Goal: Task Accomplishment & Management: Complete application form

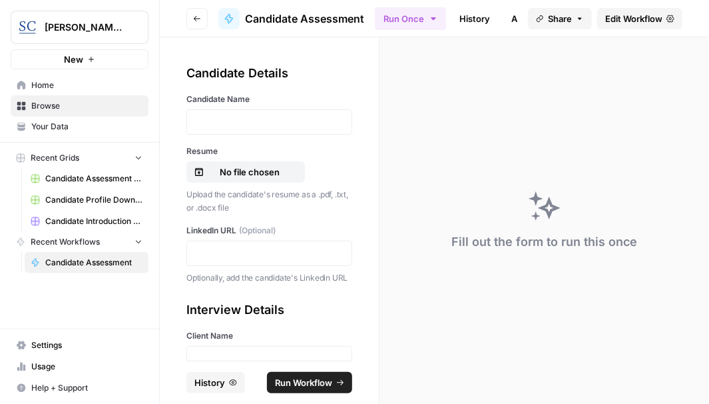
scroll to position [67, 0]
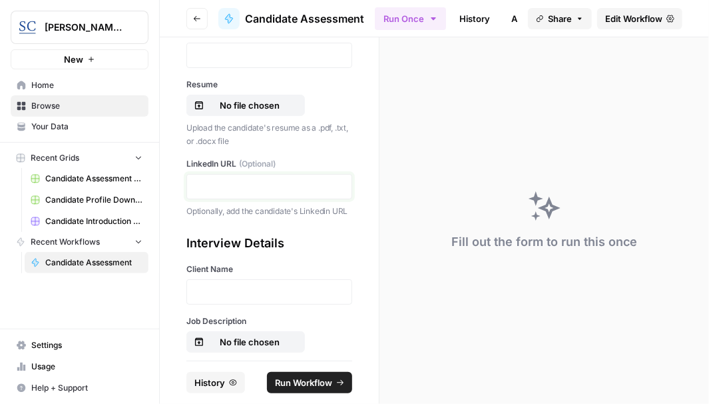
click at [239, 185] on p at bounding box center [269, 186] width 149 height 13
drag, startPoint x: 239, startPoint y: 185, endPoint x: 264, endPoint y: 57, distance: 130.9
click at [264, 57] on p at bounding box center [269, 55] width 149 height 13
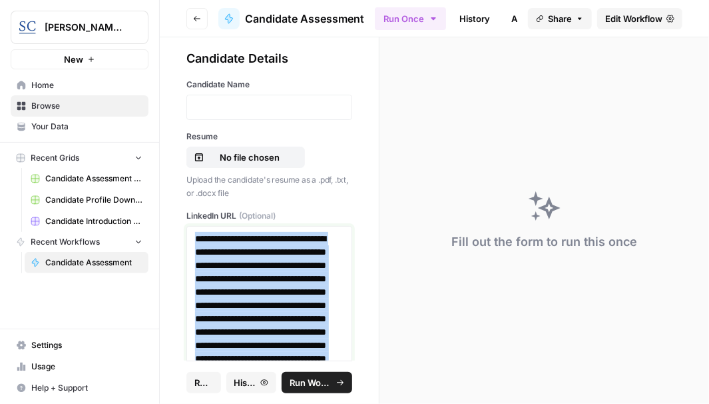
scroll to position [0, 0]
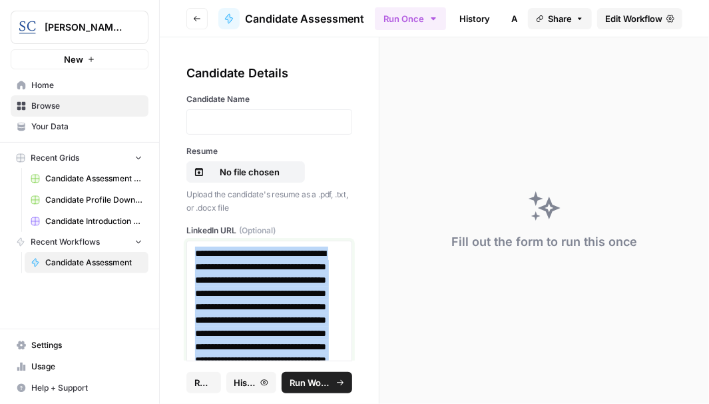
drag, startPoint x: 317, startPoint y: 223, endPoint x: 193, endPoint y: 238, distance: 124.8
click at [193, 238] on div "**********" at bounding box center [269, 374] width 166 height 300
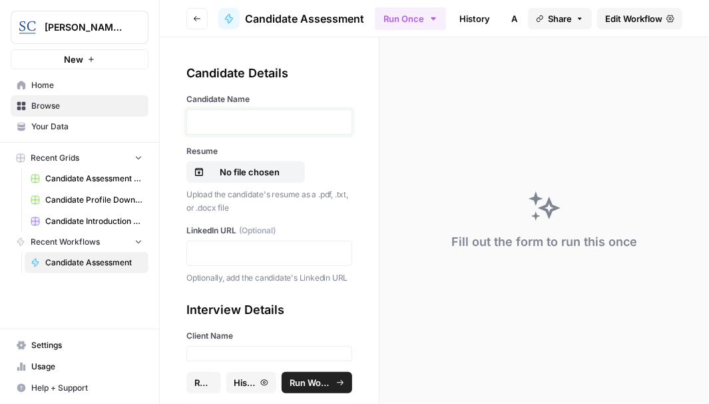
click at [246, 123] on p at bounding box center [269, 121] width 149 height 13
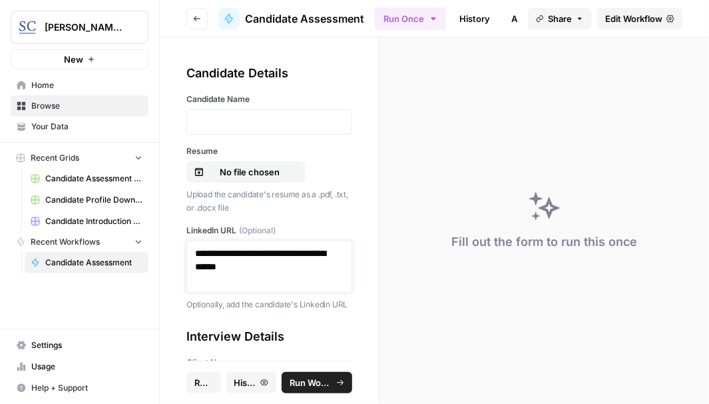
click at [234, 283] on p "**********" at bounding box center [264, 266] width 139 height 40
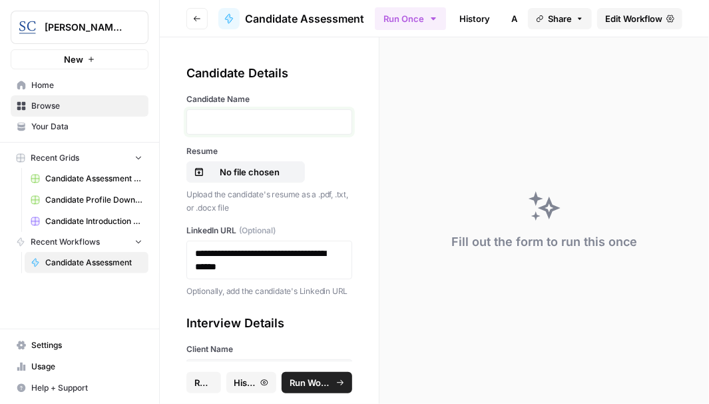
click at [233, 123] on p at bounding box center [269, 121] width 149 height 13
click at [246, 169] on p "No file chosen" at bounding box center [249, 171] width 85 height 13
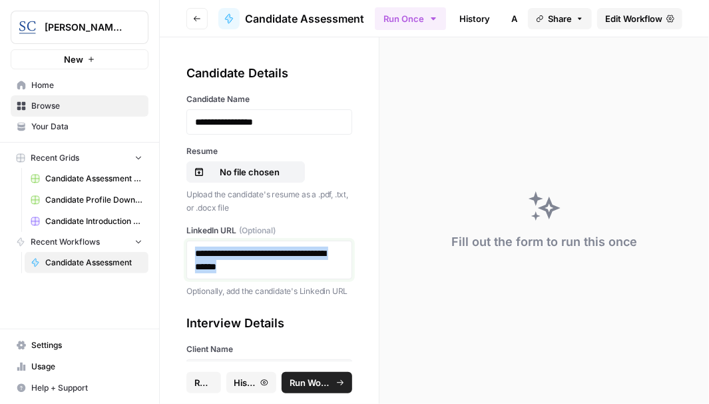
drag, startPoint x: 284, startPoint y: 270, endPoint x: 193, endPoint y: 253, distance: 92.8
click at [193, 253] on div "**********" at bounding box center [269, 259] width 166 height 39
copy link "**********"
click at [259, 171] on p "No file chosen" at bounding box center [249, 171] width 85 height 13
click at [271, 169] on p "Jamie DeWispelare Resume.docx" at bounding box center [249, 171] width 85 height 13
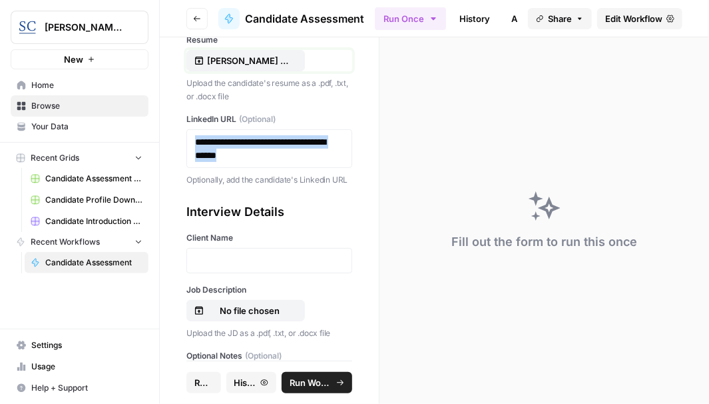
scroll to position [133, 0]
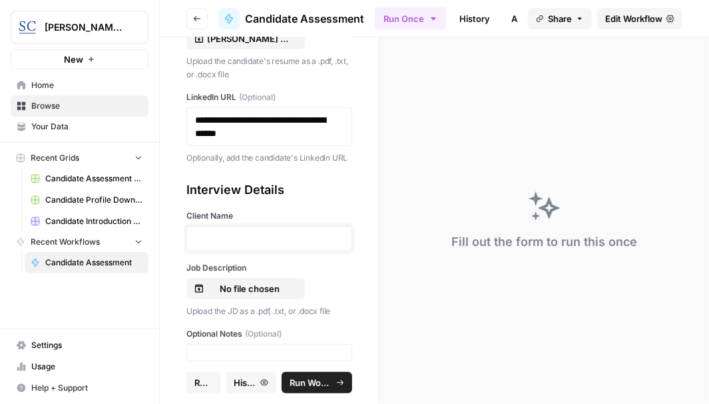
click at [223, 245] on p at bounding box center [269, 238] width 149 height 13
click at [240, 295] on p "No file chosen" at bounding box center [249, 288] width 85 height 13
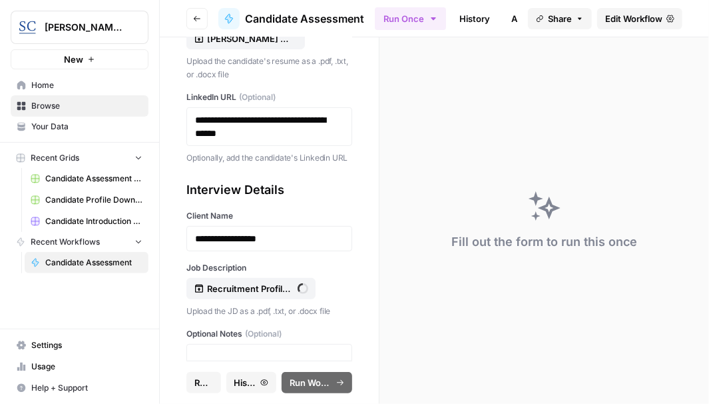
click at [148, 147] on div "Recent Grids Candidate Assessment Download Sheet Candidate Profile Download She…" at bounding box center [79, 211] width 159 height 136
drag, startPoint x: 240, startPoint y: 298, endPoint x: 148, endPoint y: 147, distance: 177.3
click at [148, 147] on div "Recent Grids Candidate Assessment Download Sheet Candidate Profile Download She…" at bounding box center [79, 211] width 159 height 136
click at [235, 295] on p "Recruitment Profile - Haydon CFO FINAL.docx" at bounding box center [249, 288] width 85 height 13
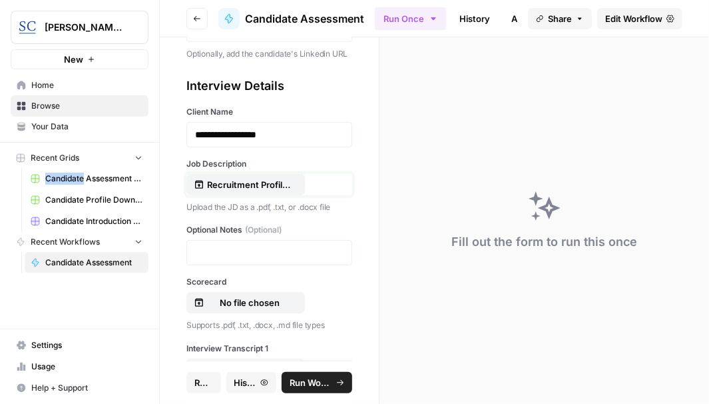
scroll to position [266, 0]
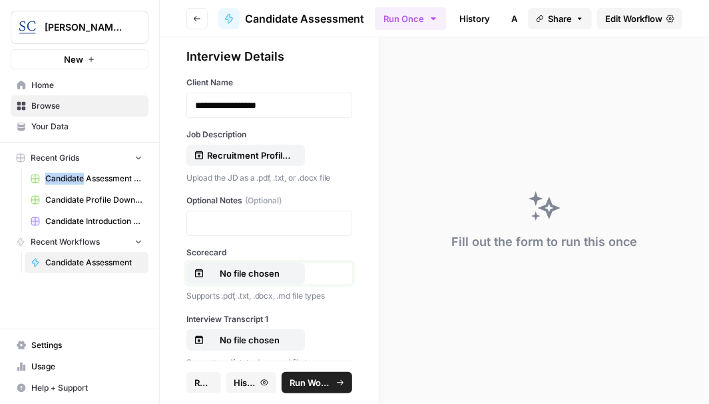
click at [248, 280] on p "No file chosen" at bounding box center [249, 272] width 85 height 13
click at [195, 240] on div "**********" at bounding box center [269, 241] width 166 height 388
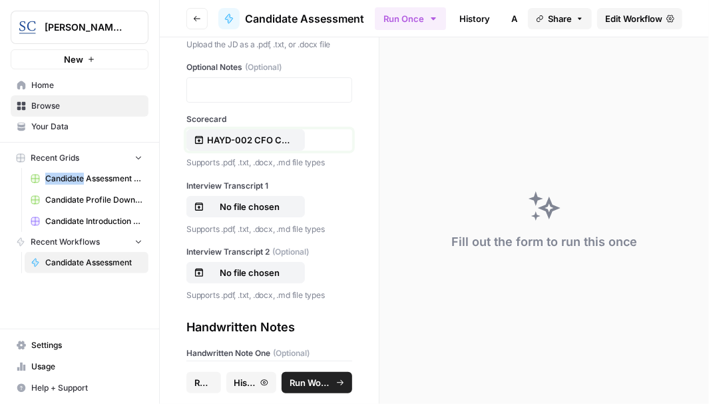
scroll to position [466, 0]
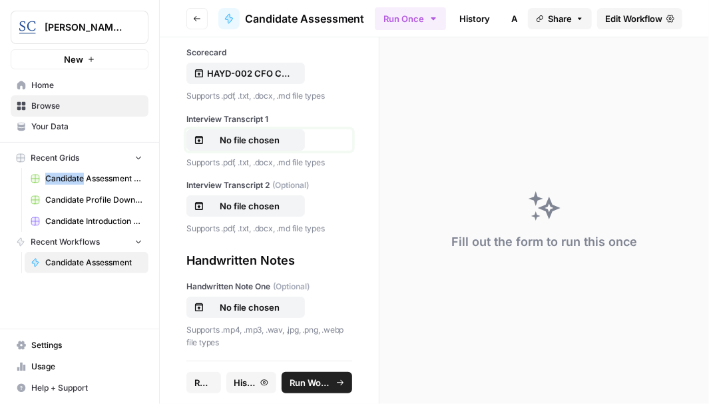
click at [247, 147] on p "No file chosen" at bounding box center [249, 139] width 85 height 13
click at [242, 212] on p "No file chosen" at bounding box center [249, 205] width 85 height 13
drag, startPoint x: 242, startPoint y: 216, endPoint x: 139, endPoint y: 208, distance: 102.8
click at [139, 208] on link "Candidate Profile Download Sheet" at bounding box center [87, 199] width 124 height 21
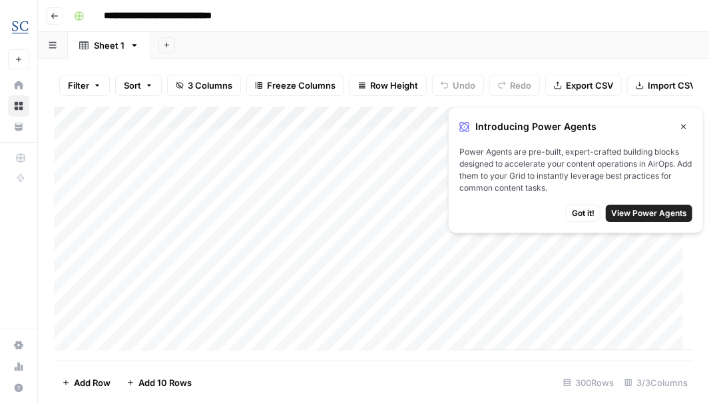
click at [685, 127] on icon "button" at bounding box center [684, 127] width 5 height 5
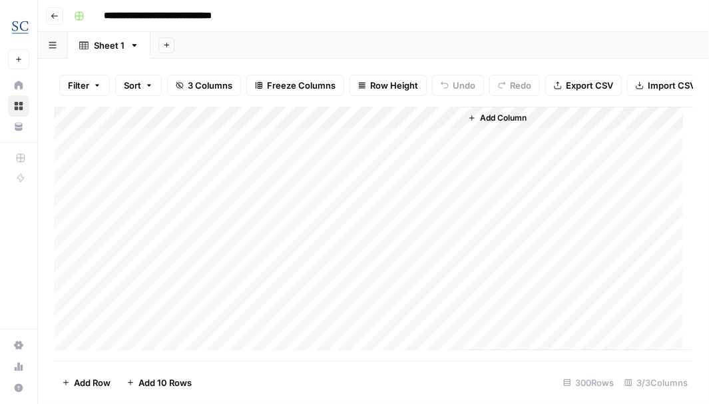
click at [55, 15] on icon "button" at bounding box center [55, 16] width 8 height 8
click at [55, 15] on div "**********" at bounding box center [373, 202] width 671 height 404
click at [53, 13] on icon "button" at bounding box center [55, 16] width 8 height 8
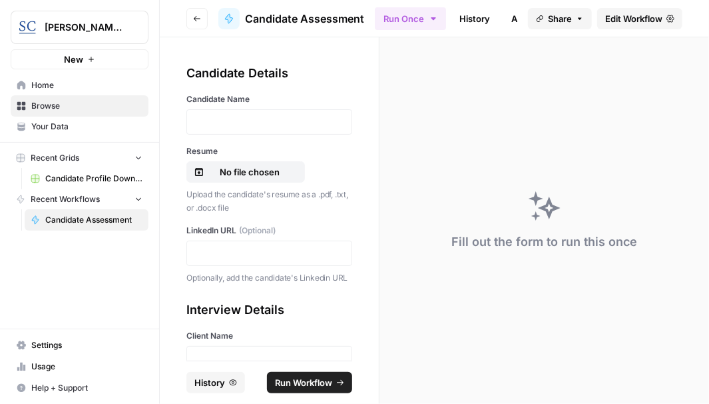
click at [361, 218] on div "Candidate Details Candidate Name Resume No file chosen Upload the candidate's r…" at bounding box center [269, 198] width 219 height 323
click at [197, 19] on icon "button" at bounding box center [197, 19] width 8 height 8
click at [266, 121] on p at bounding box center [269, 121] width 149 height 13
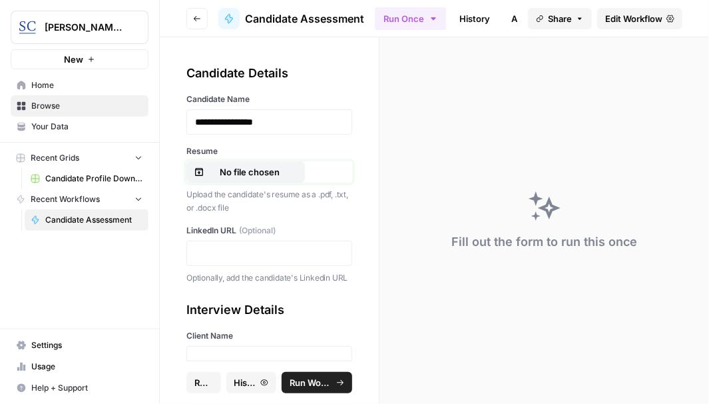
click at [241, 171] on p "No file chosen" at bounding box center [249, 171] width 85 height 13
drag, startPoint x: 241, startPoint y: 171, endPoint x: 147, endPoint y: 185, distance: 95.0
click at [147, 185] on link "Candidate Profile Download Sheet" at bounding box center [87, 178] width 124 height 21
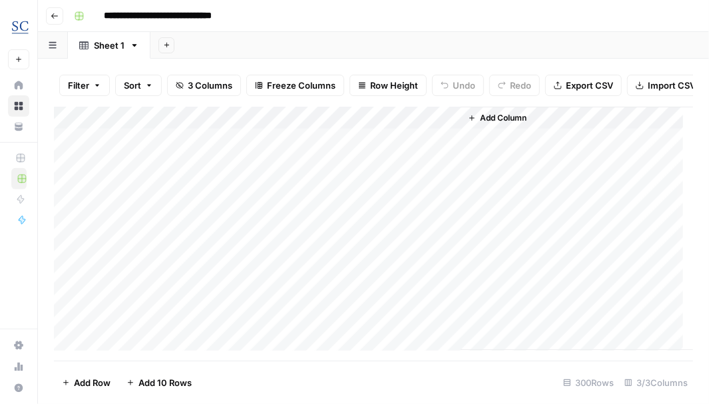
click at [57, 15] on icon "button" at bounding box center [55, 16] width 8 height 8
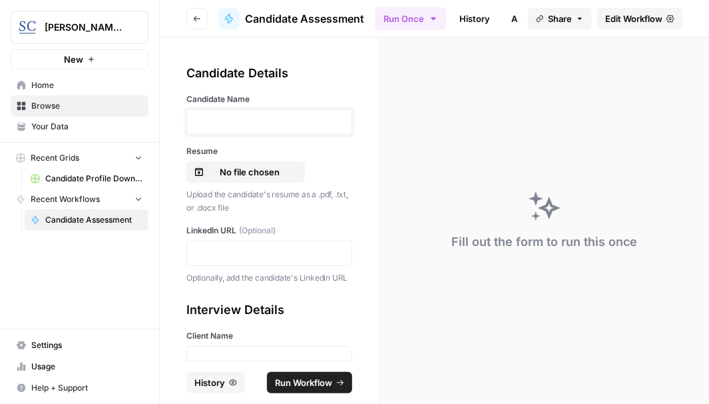
click at [222, 121] on p at bounding box center [269, 121] width 149 height 13
click at [248, 169] on p "No file chosen" at bounding box center [249, 171] width 85 height 13
click at [224, 250] on p at bounding box center [269, 252] width 149 height 13
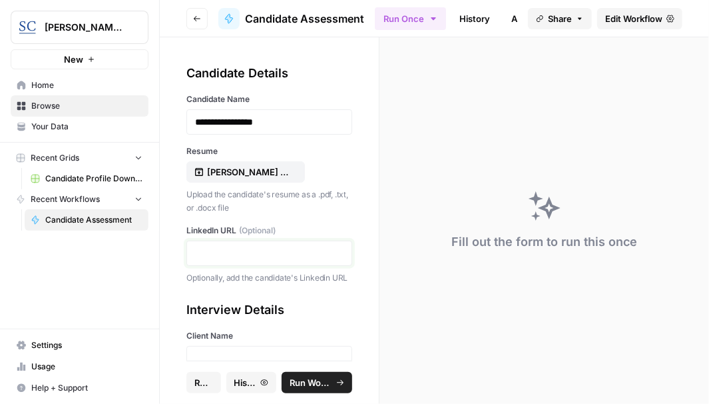
click at [224, 250] on p at bounding box center [269, 252] width 149 height 13
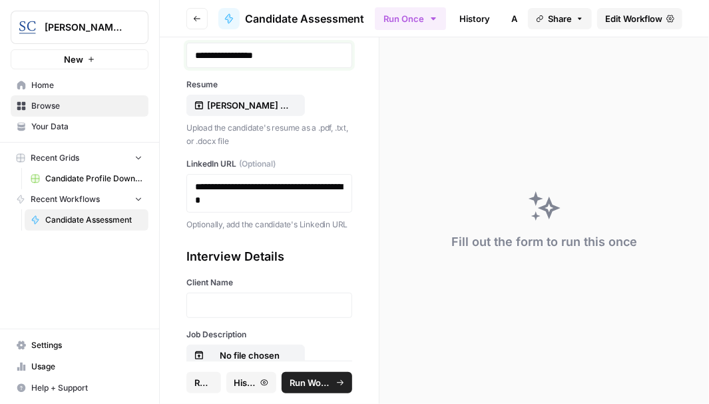
scroll to position [133, 0]
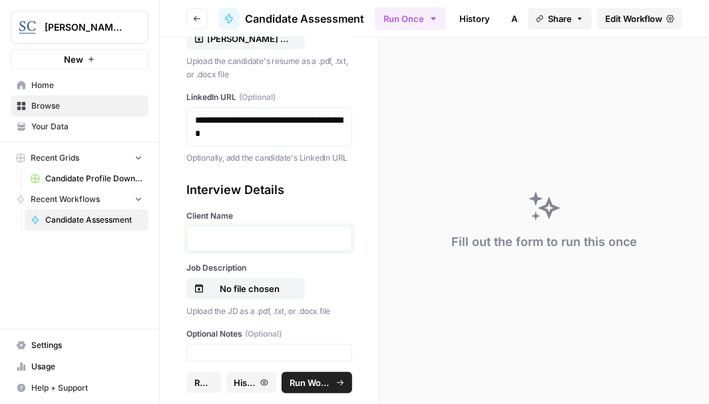
click at [235, 245] on p at bounding box center [269, 238] width 149 height 13
click at [242, 295] on p "No file chosen" at bounding box center [249, 288] width 85 height 13
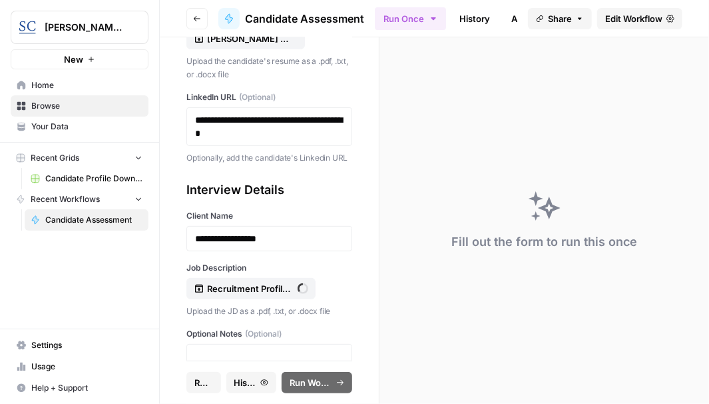
click at [180, 166] on div "**********" at bounding box center [269, 198] width 219 height 323
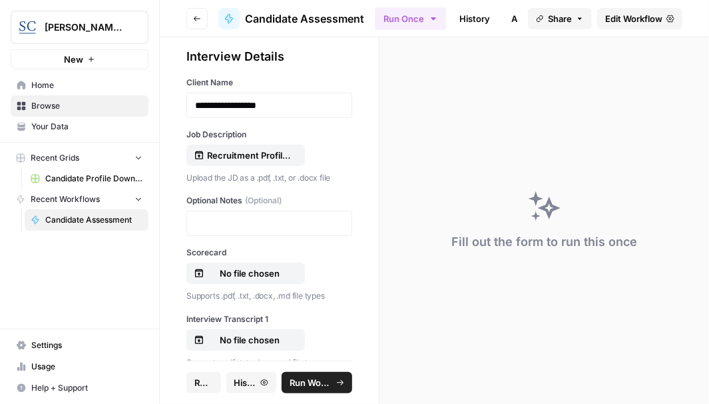
scroll to position [333, 0]
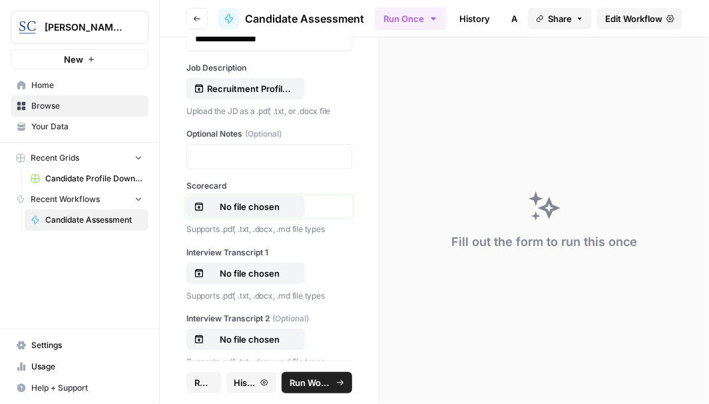
click at [240, 213] on p "No file chosen" at bounding box center [249, 206] width 85 height 13
click at [258, 280] on p "No file chosen" at bounding box center [249, 272] width 85 height 13
click at [302, 229] on div "Scorecard HAYD-002 CFO Candidate Scorecard Template.docx Supports .pdf, .txt, .…" at bounding box center [269, 208] width 166 height 56
click at [254, 346] on p "No file chosen" at bounding box center [249, 338] width 85 height 13
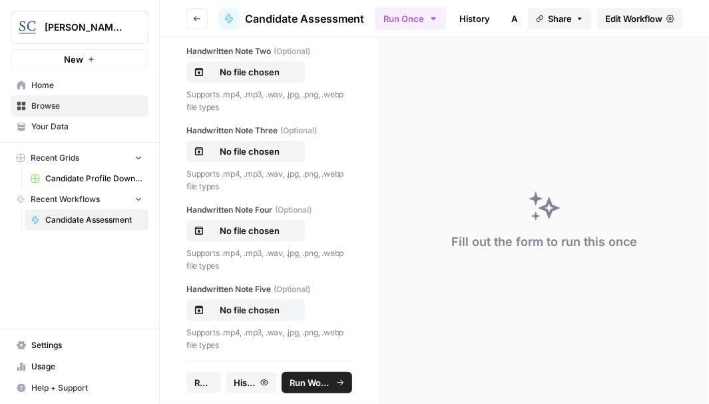
scroll to position [799, 0]
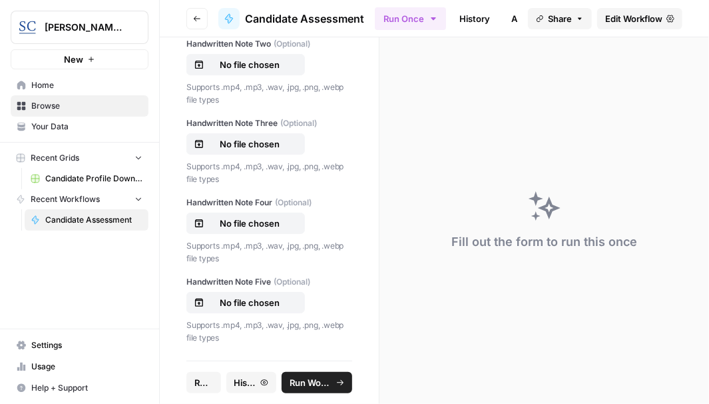
click at [321, 376] on span "Run Workflow" at bounding box center [311, 382] width 43 height 13
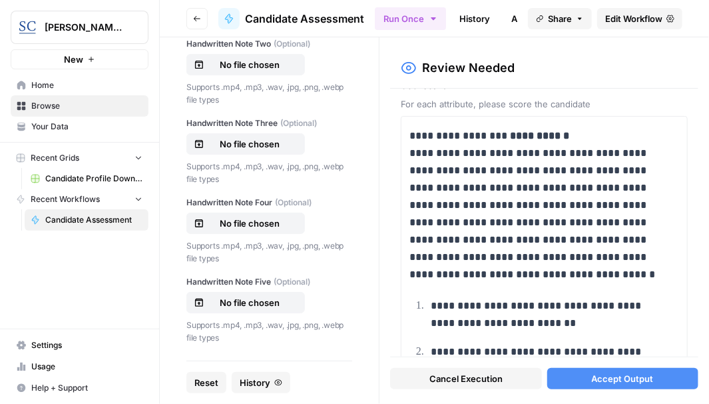
scroll to position [0, 0]
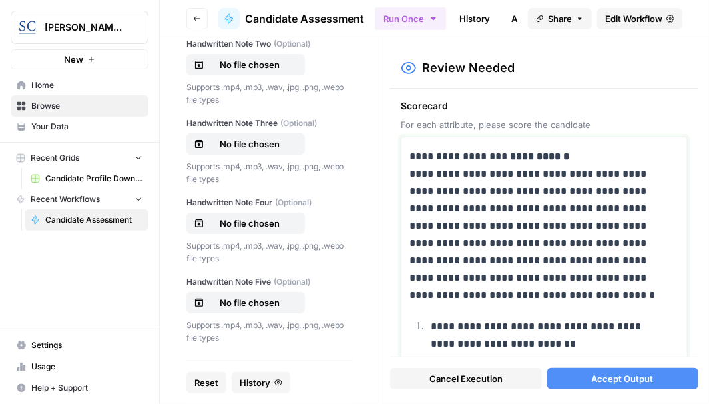
click at [570, 156] on p "**********" at bounding box center [540, 226] width 260 height 156
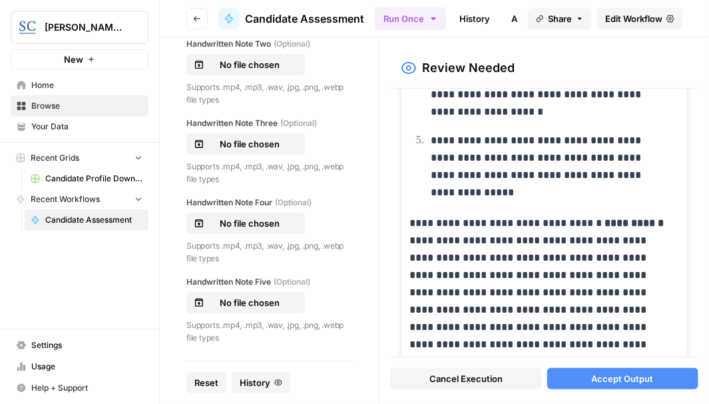
scroll to position [400, 0]
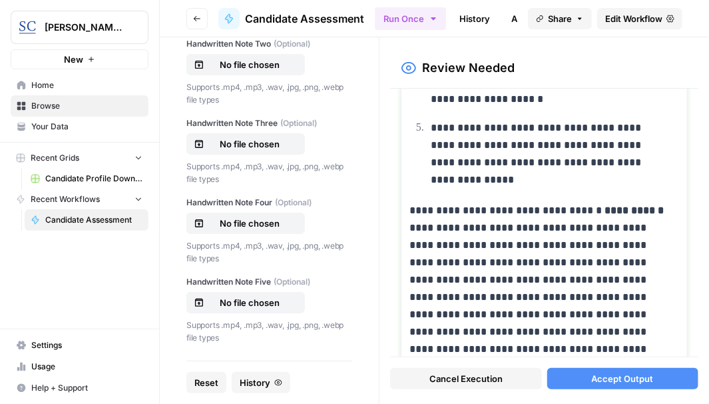
click at [652, 210] on p "**********" at bounding box center [540, 306] width 260 height 208
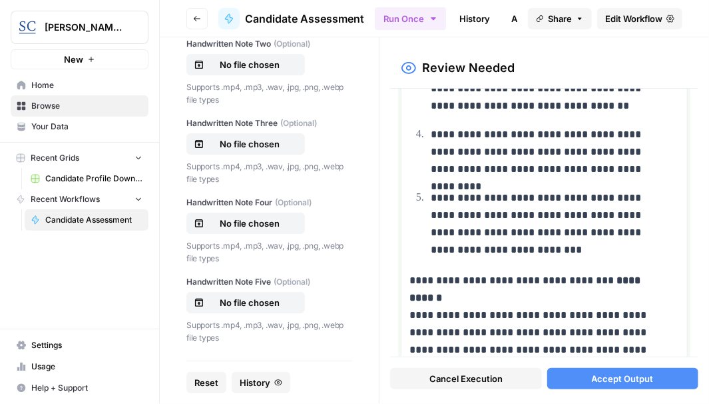
scroll to position [932, 0]
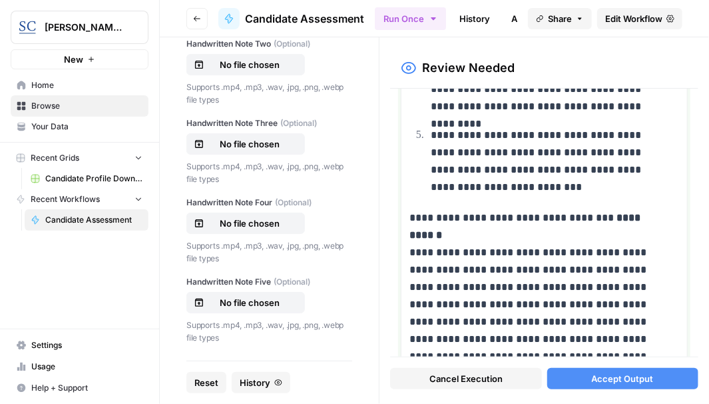
click at [658, 215] on p "**********" at bounding box center [540, 356] width 260 height 294
click at [655, 214] on p "**********" at bounding box center [540, 356] width 260 height 294
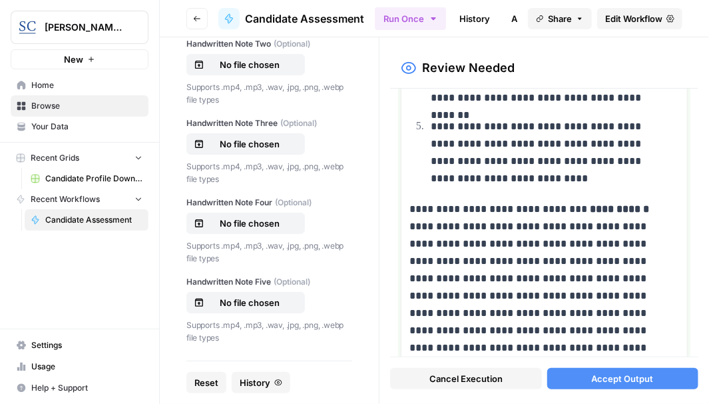
scroll to position [1599, 0]
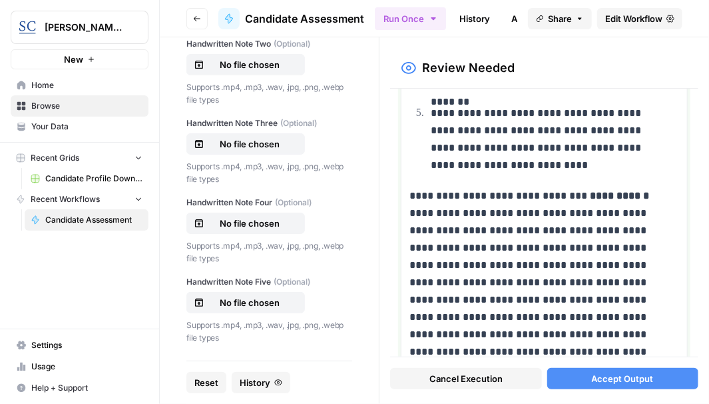
click at [656, 192] on p "**********" at bounding box center [540, 291] width 260 height 208
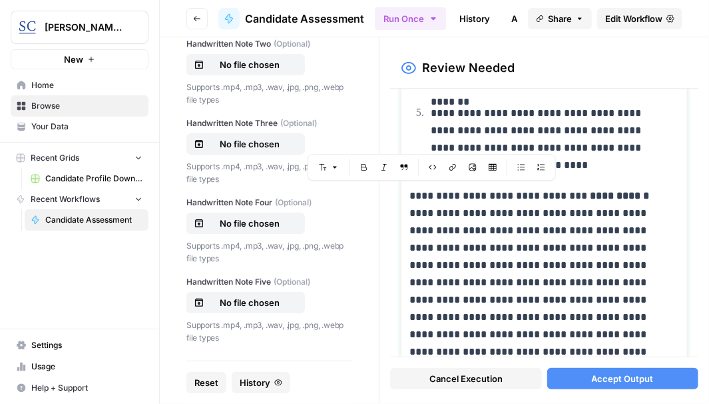
click at [652, 192] on p "**********" at bounding box center [540, 291] width 260 height 208
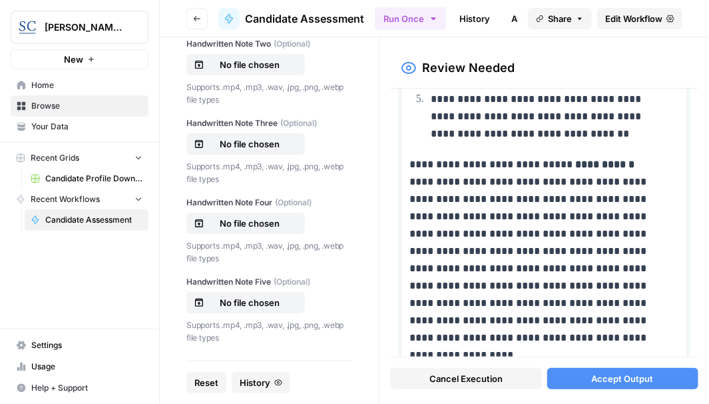
scroll to position [2198, 0]
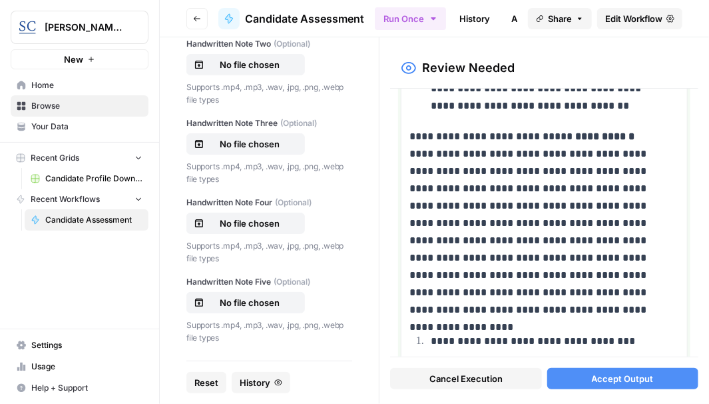
click at [627, 132] on p "**********" at bounding box center [540, 223] width 260 height 190
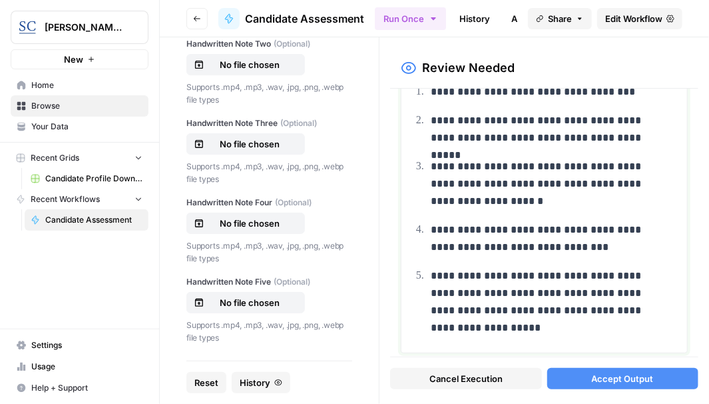
scroll to position [2448, 0]
click at [617, 374] on span "Accept Output" at bounding box center [623, 378] width 62 height 13
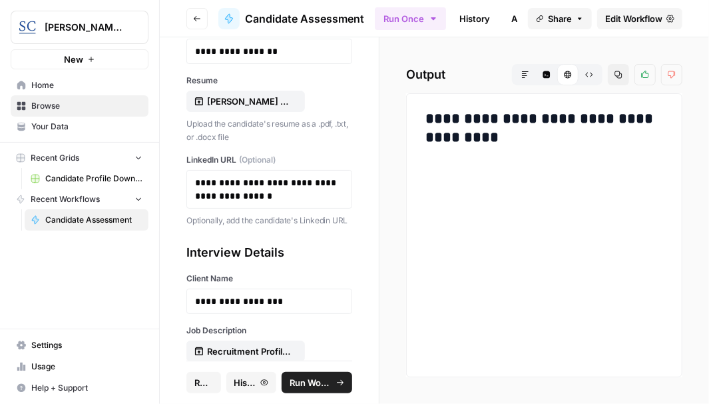
scroll to position [0, 0]
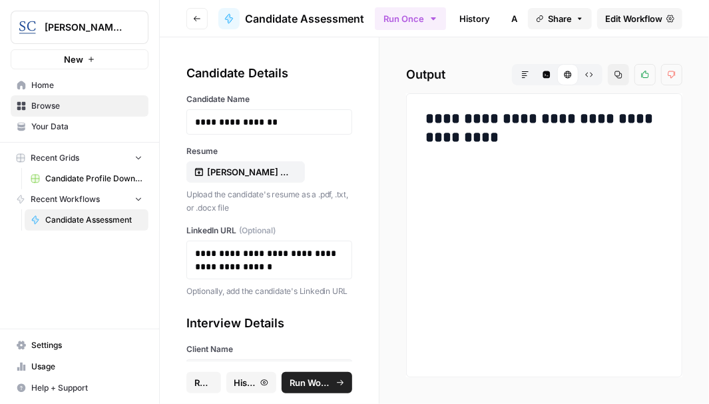
click at [480, 13] on link "History" at bounding box center [475, 18] width 47 height 21
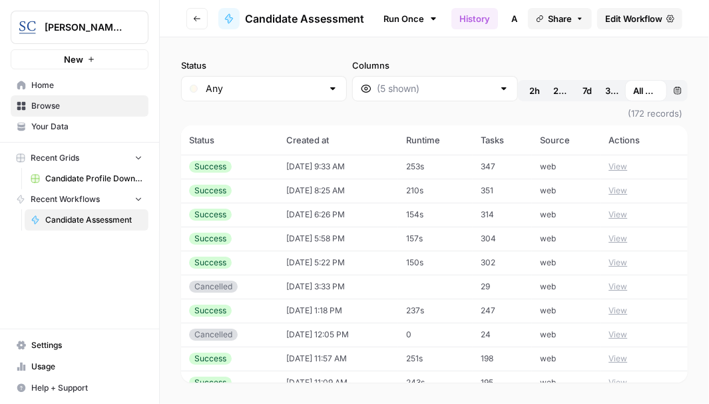
click at [208, 165] on div "Success" at bounding box center [210, 167] width 43 height 12
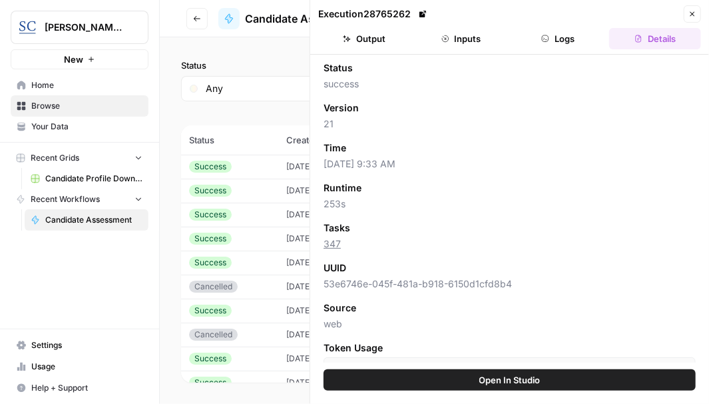
click at [286, 111] on span "(172 records)" at bounding box center [434, 113] width 507 height 24
click at [663, 35] on button "Details" at bounding box center [655, 38] width 92 height 21
click at [50, 129] on span "Your Data" at bounding box center [86, 127] width 111 height 12
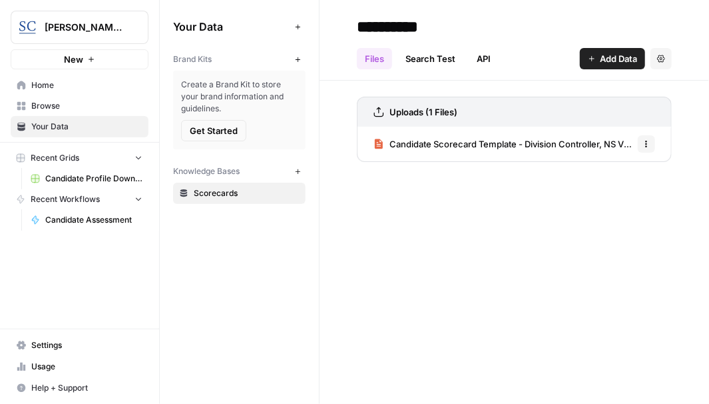
click at [55, 87] on span "Home" at bounding box center [86, 85] width 111 height 12
click at [163, 26] on icon "button" at bounding box center [161, 26] width 9 height 9
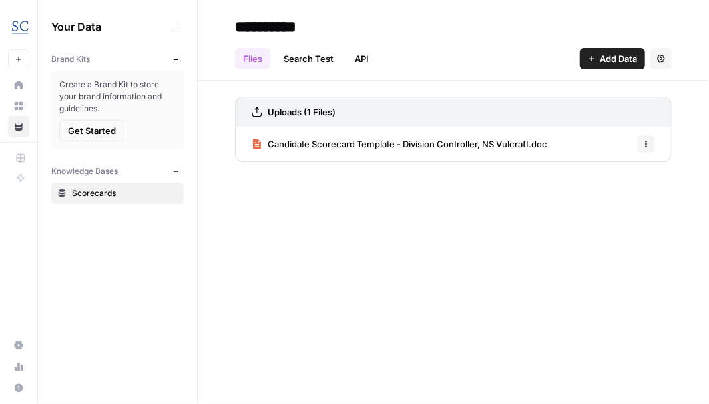
click at [82, 26] on span "Your Data" at bounding box center [109, 27] width 117 height 16
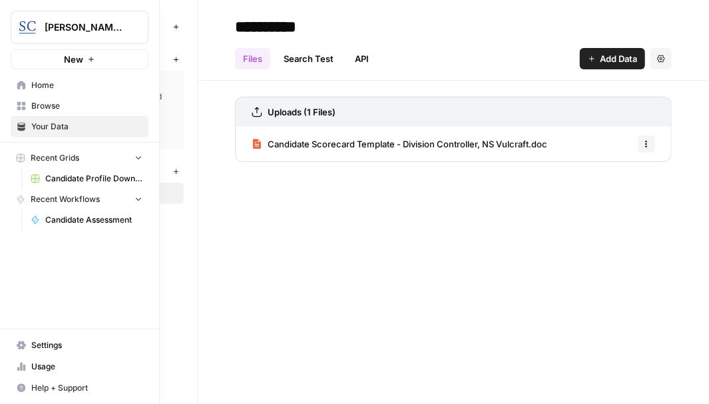
click at [47, 85] on span "Home" at bounding box center [86, 85] width 111 height 12
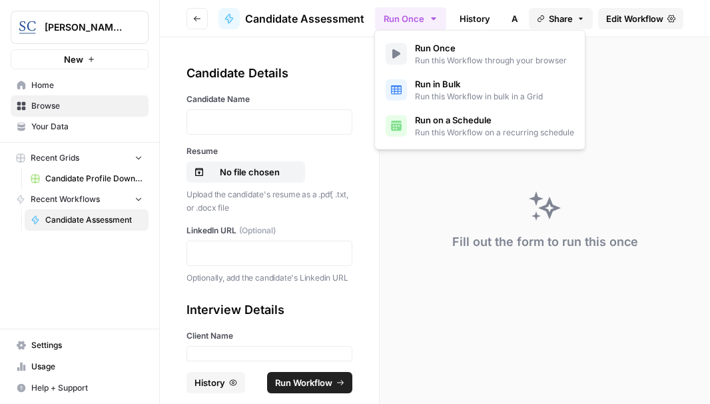
click at [433, 17] on icon "button" at bounding box center [433, 18] width 5 height 3
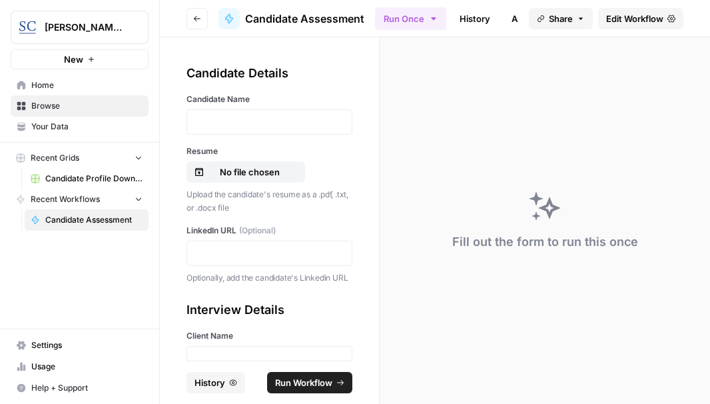
click at [629, 16] on span "Edit Workflow" at bounding box center [634, 18] width 57 height 13
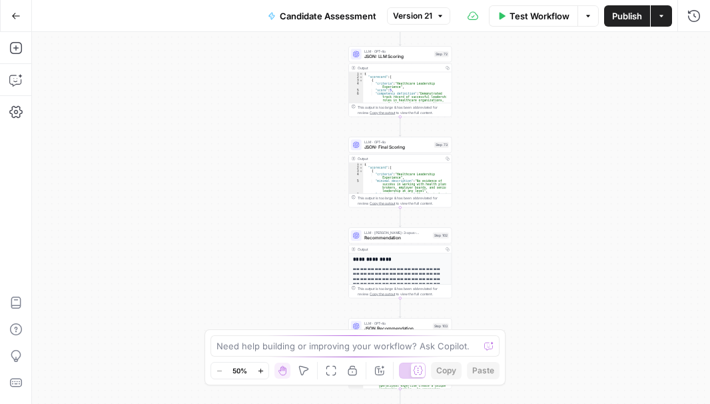
click at [12, 10] on button "Go Back" at bounding box center [16, 16] width 24 height 24
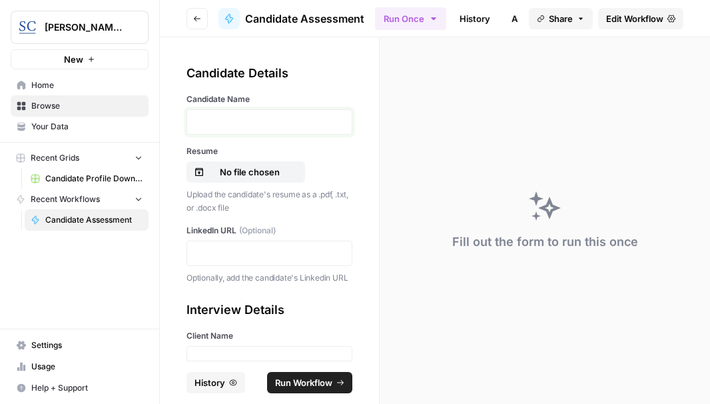
click at [238, 118] on p at bounding box center [269, 121] width 149 height 13
click at [252, 169] on p "No file chosen" at bounding box center [249, 171] width 85 height 13
click at [230, 248] on p at bounding box center [269, 252] width 149 height 13
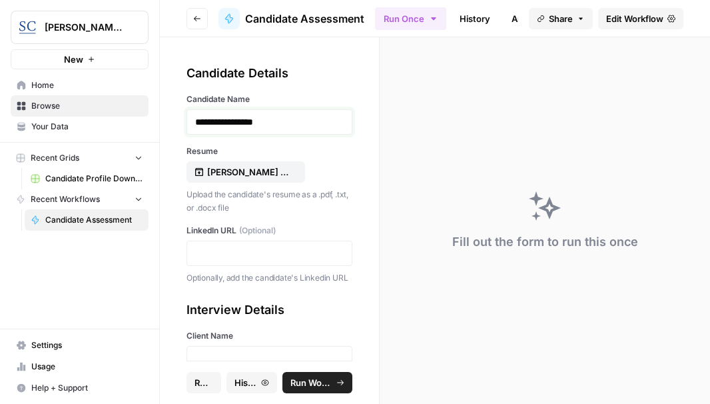
drag, startPoint x: 230, startPoint y: 248, endPoint x: 264, endPoint y: 117, distance: 136.0
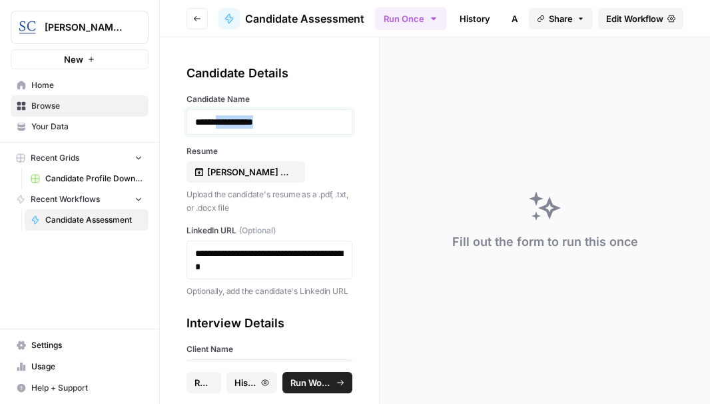
click at [264, 117] on p "**********" at bounding box center [264, 121] width 139 height 13
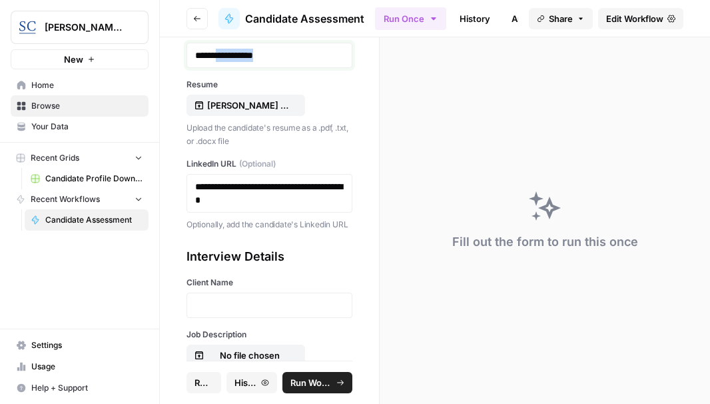
scroll to position [133, 0]
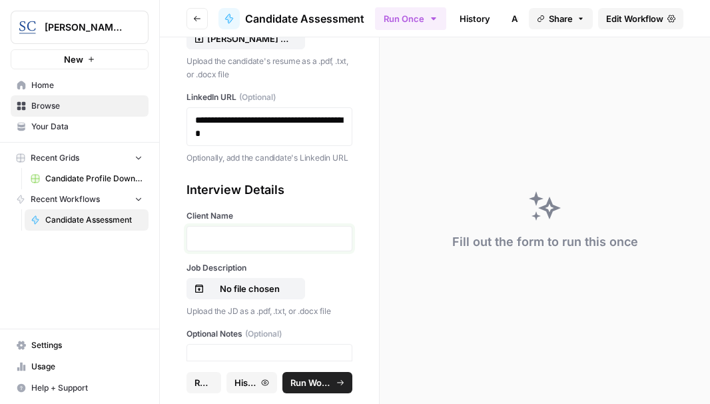
click at [247, 245] on p at bounding box center [269, 238] width 149 height 13
click at [251, 295] on p "No file chosen" at bounding box center [249, 288] width 85 height 13
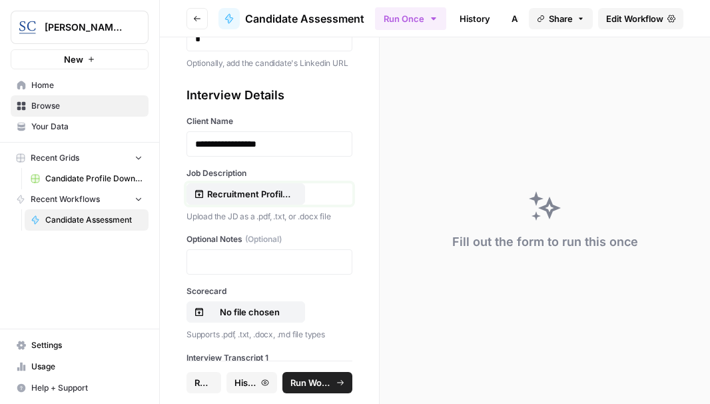
scroll to position [266, 0]
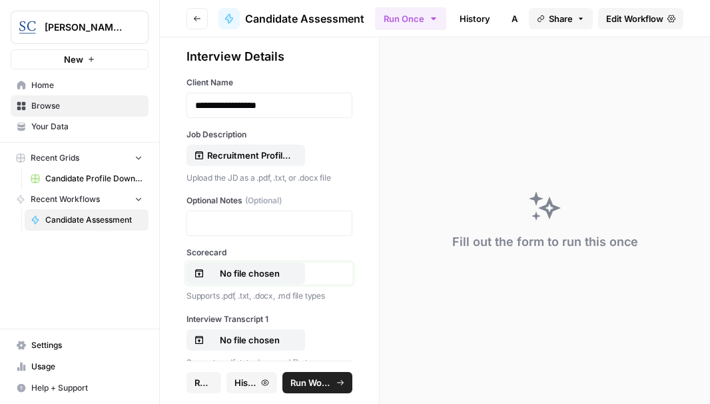
click at [246, 280] on p "No file chosen" at bounding box center [249, 272] width 85 height 13
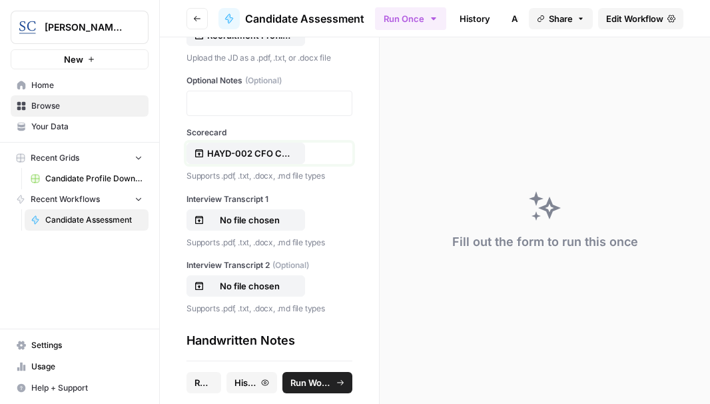
scroll to position [400, 0]
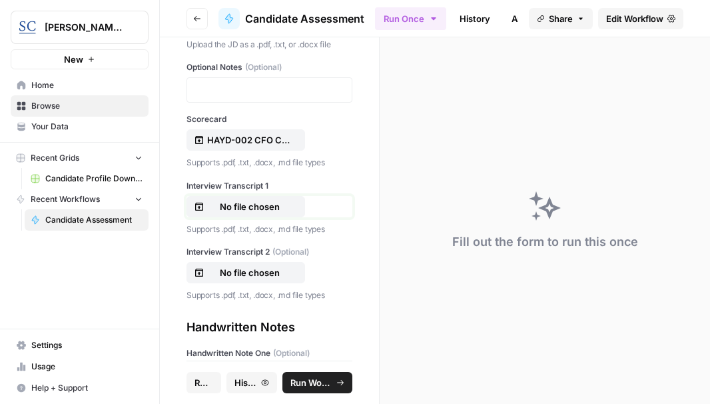
click at [256, 213] on p "No file chosen" at bounding box center [249, 206] width 85 height 13
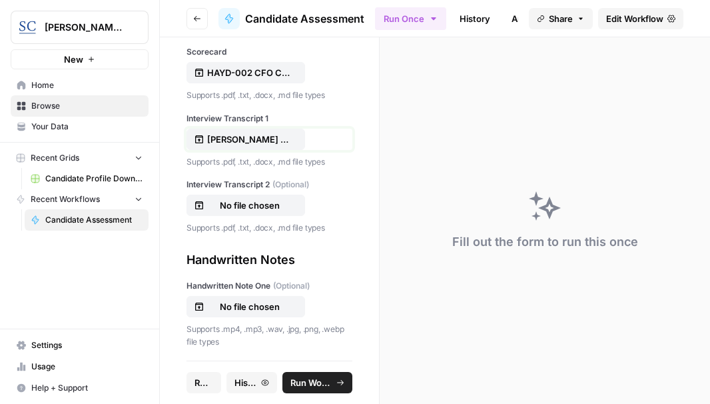
scroll to position [533, 0]
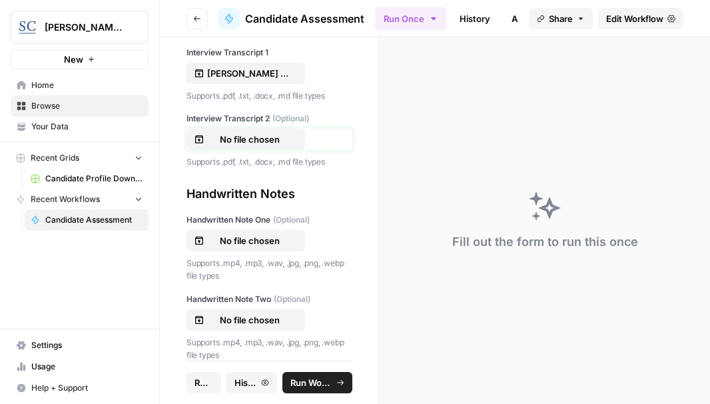
click at [251, 146] on p "No file chosen" at bounding box center [249, 139] width 85 height 13
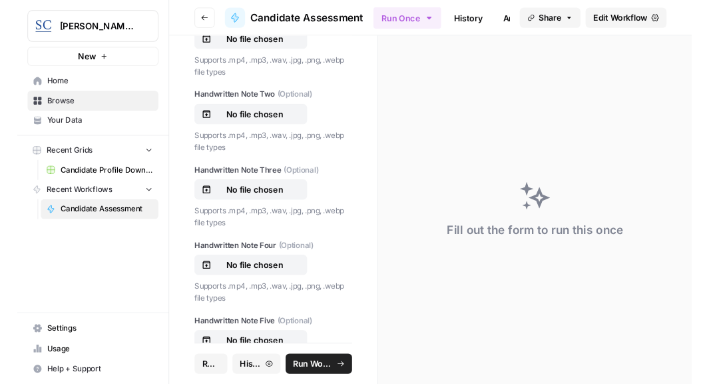
scroll to position [799, 0]
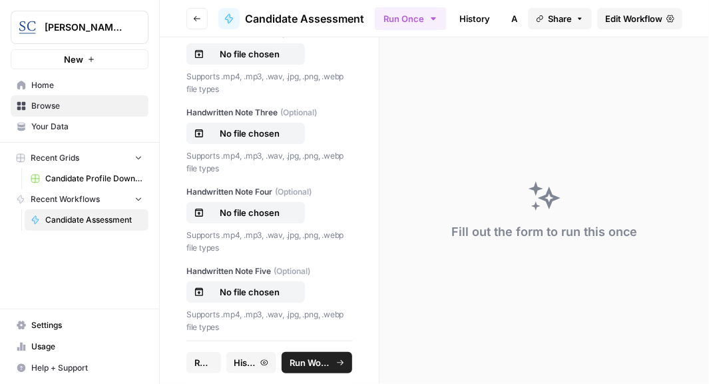
click at [308, 361] on span "Run Workflow" at bounding box center [311, 362] width 43 height 13
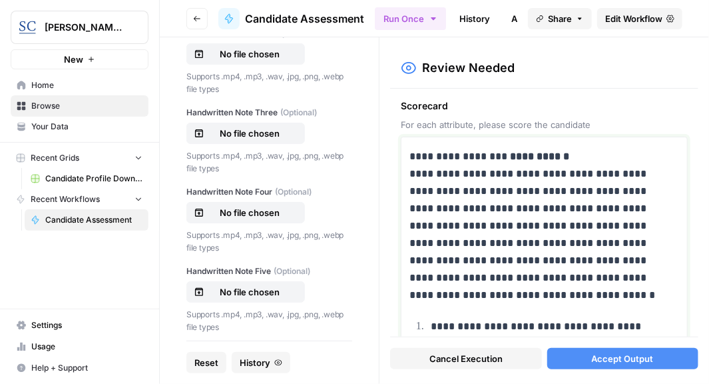
click at [571, 156] on p "**********" at bounding box center [540, 226] width 260 height 156
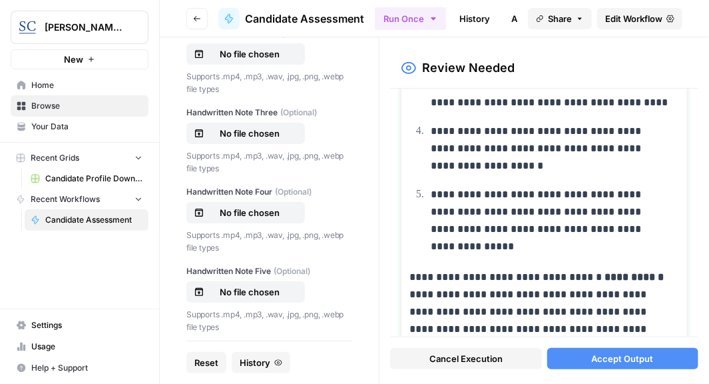
scroll to position [400, 0]
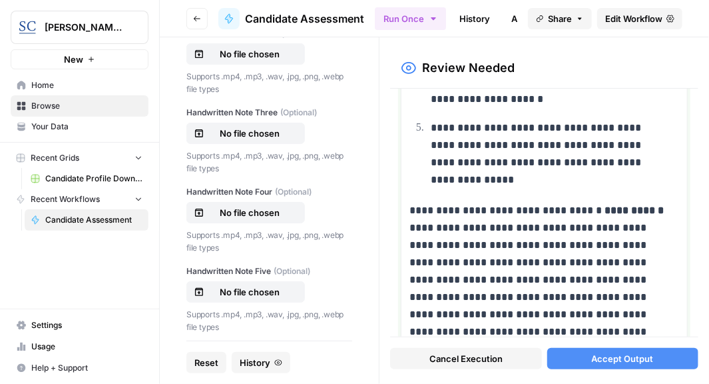
click at [648, 206] on p "**********" at bounding box center [540, 306] width 260 height 208
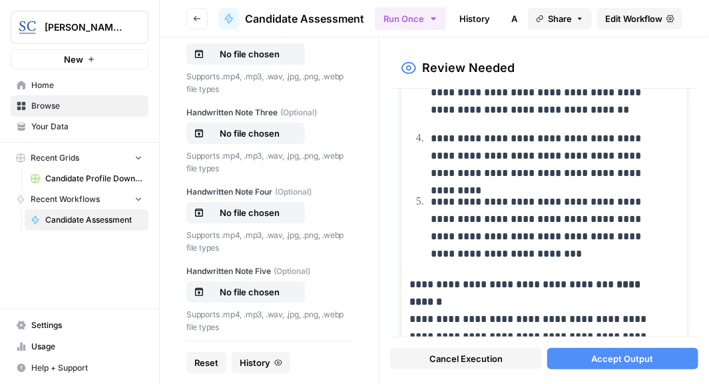
scroll to position [932, 0]
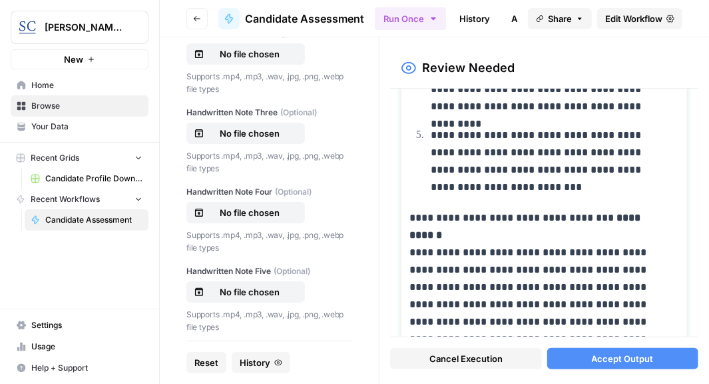
click at [655, 215] on p "**********" at bounding box center [540, 356] width 260 height 294
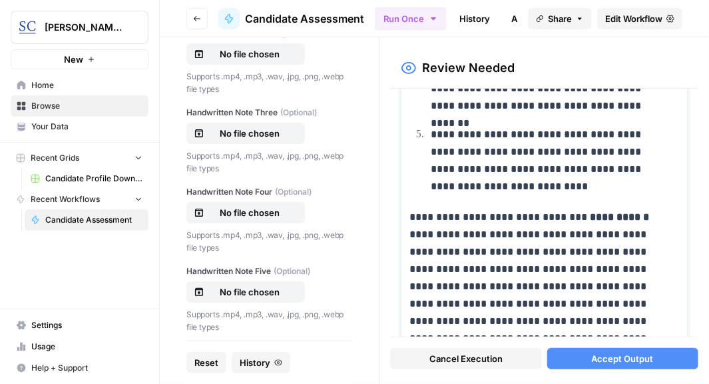
scroll to position [1599, 0]
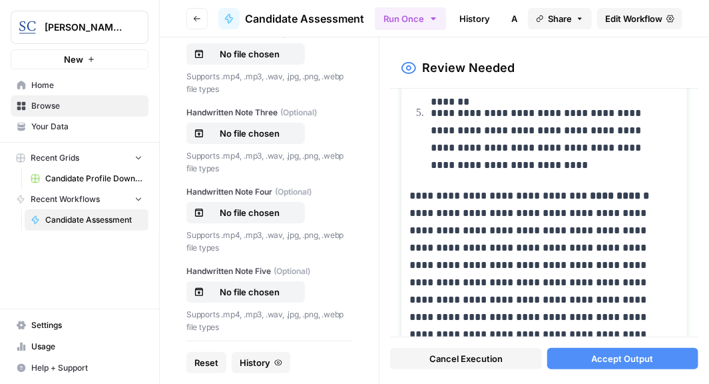
click at [655, 192] on p "**********" at bounding box center [540, 291] width 260 height 208
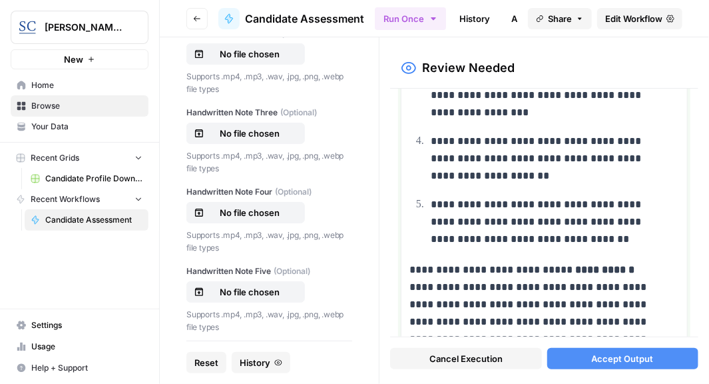
scroll to position [2131, 0]
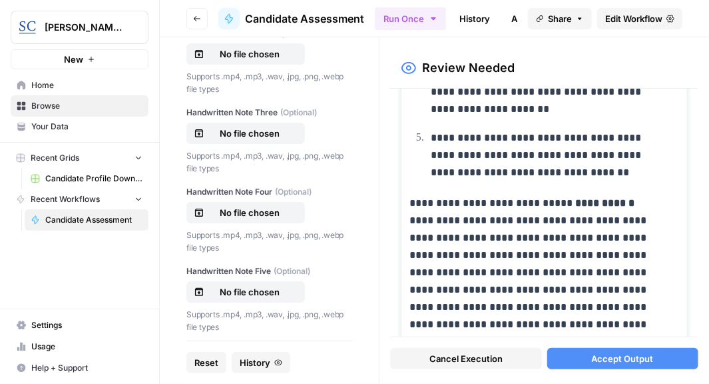
click at [631, 198] on p "**********" at bounding box center [540, 289] width 260 height 190
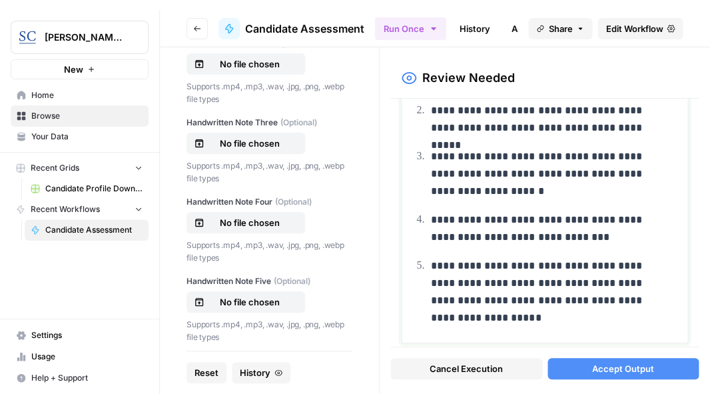
scroll to position [2468, 0]
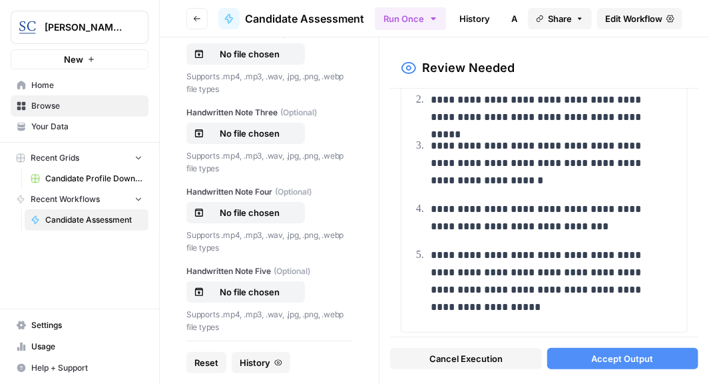
click at [615, 356] on span "Accept Output" at bounding box center [623, 358] width 62 height 13
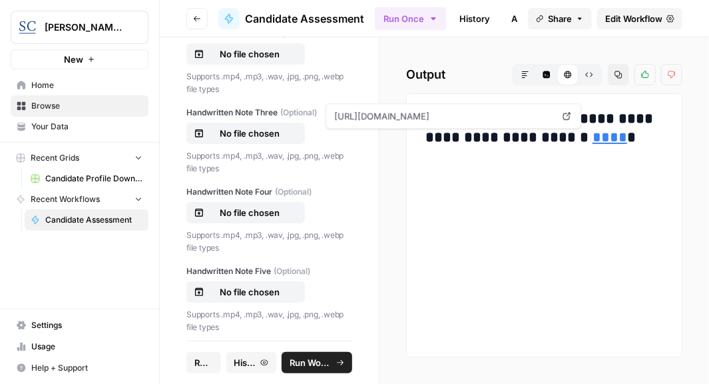
click at [593, 136] on link "****" at bounding box center [610, 137] width 35 height 15
